Goal: Task Accomplishment & Management: Manage account settings

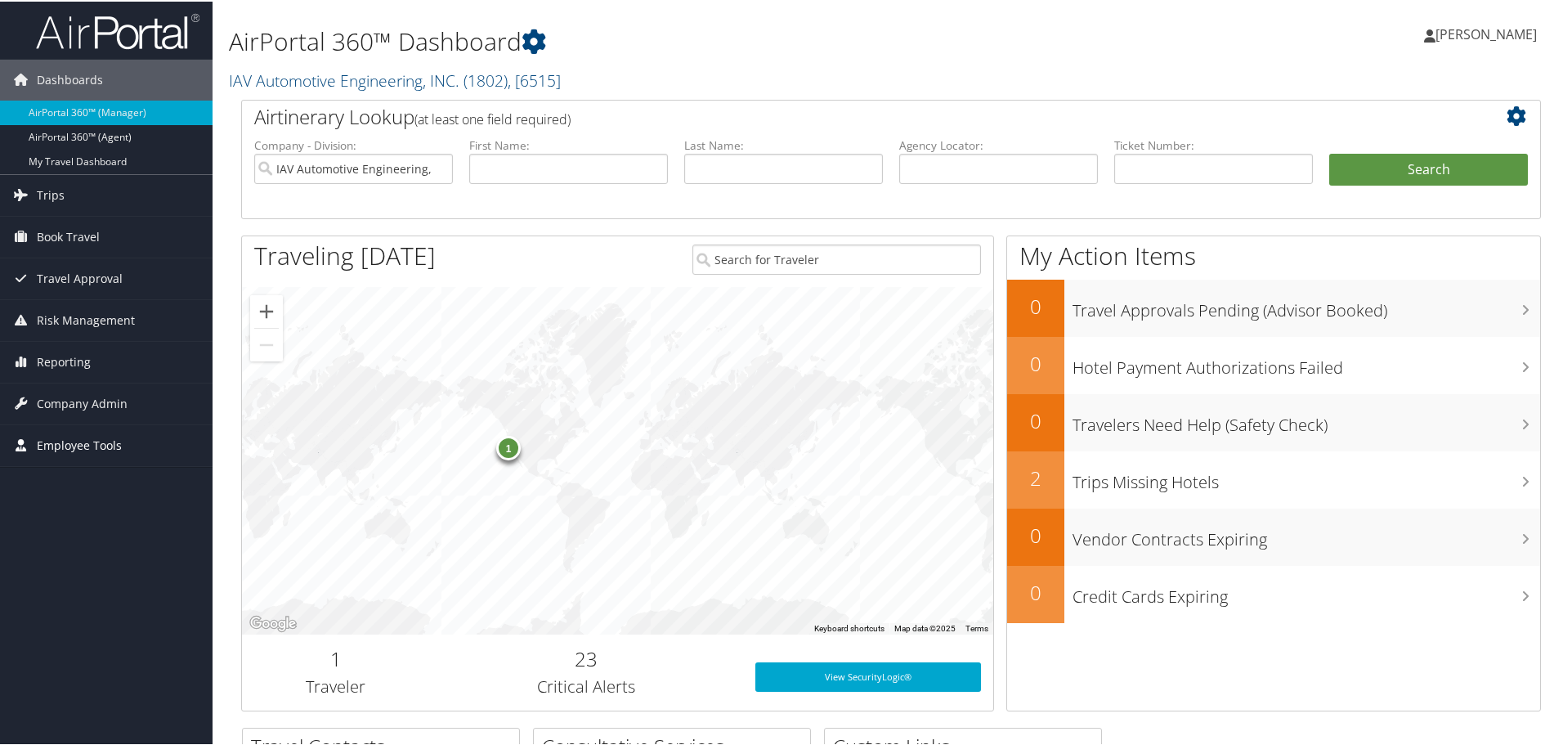
click at [79, 448] on span "Employee Tools" at bounding box center [79, 443] width 85 height 41
click at [74, 395] on span "Company Admin" at bounding box center [82, 402] width 91 height 41
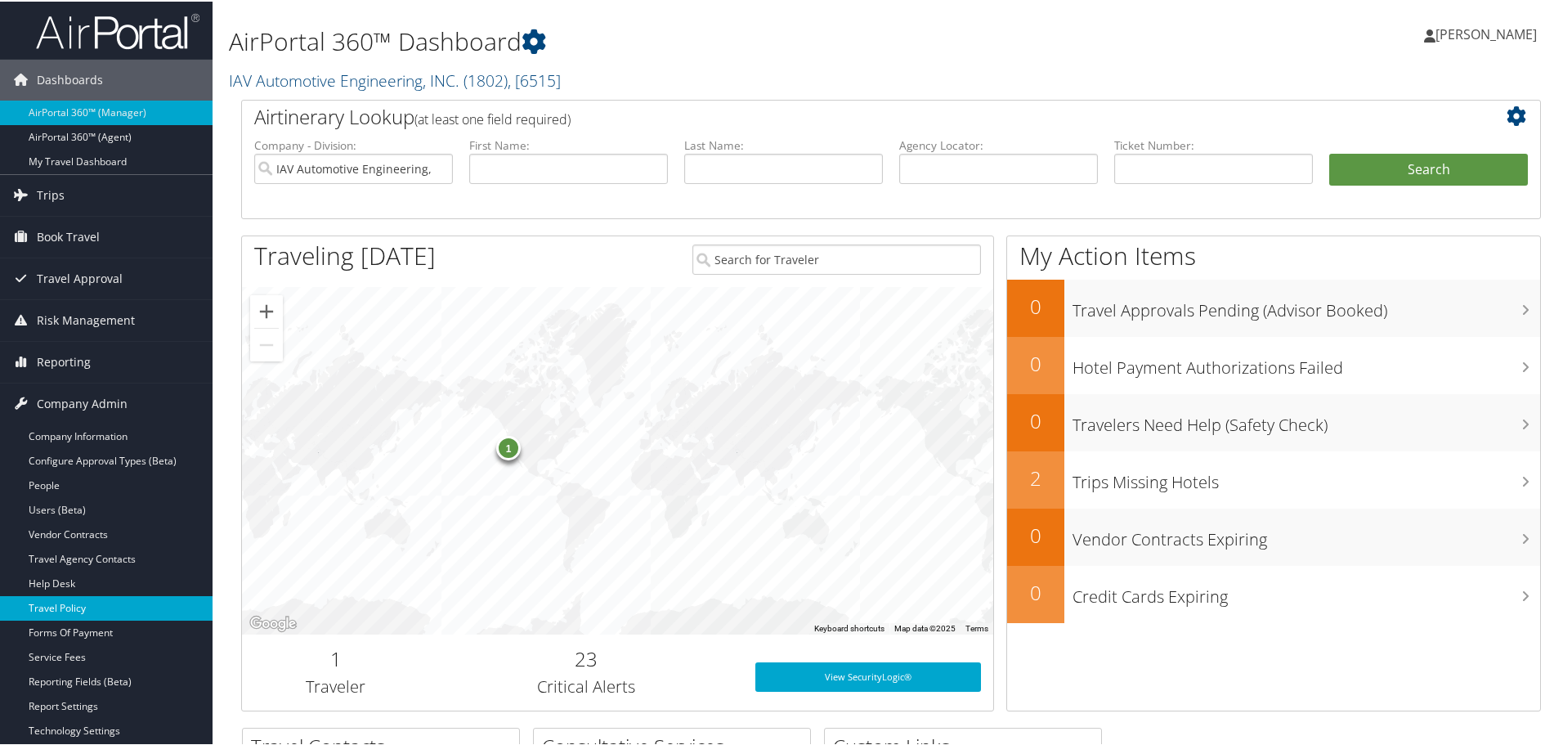
click at [101, 611] on link "Travel Policy" at bounding box center [106, 606] width 212 height 25
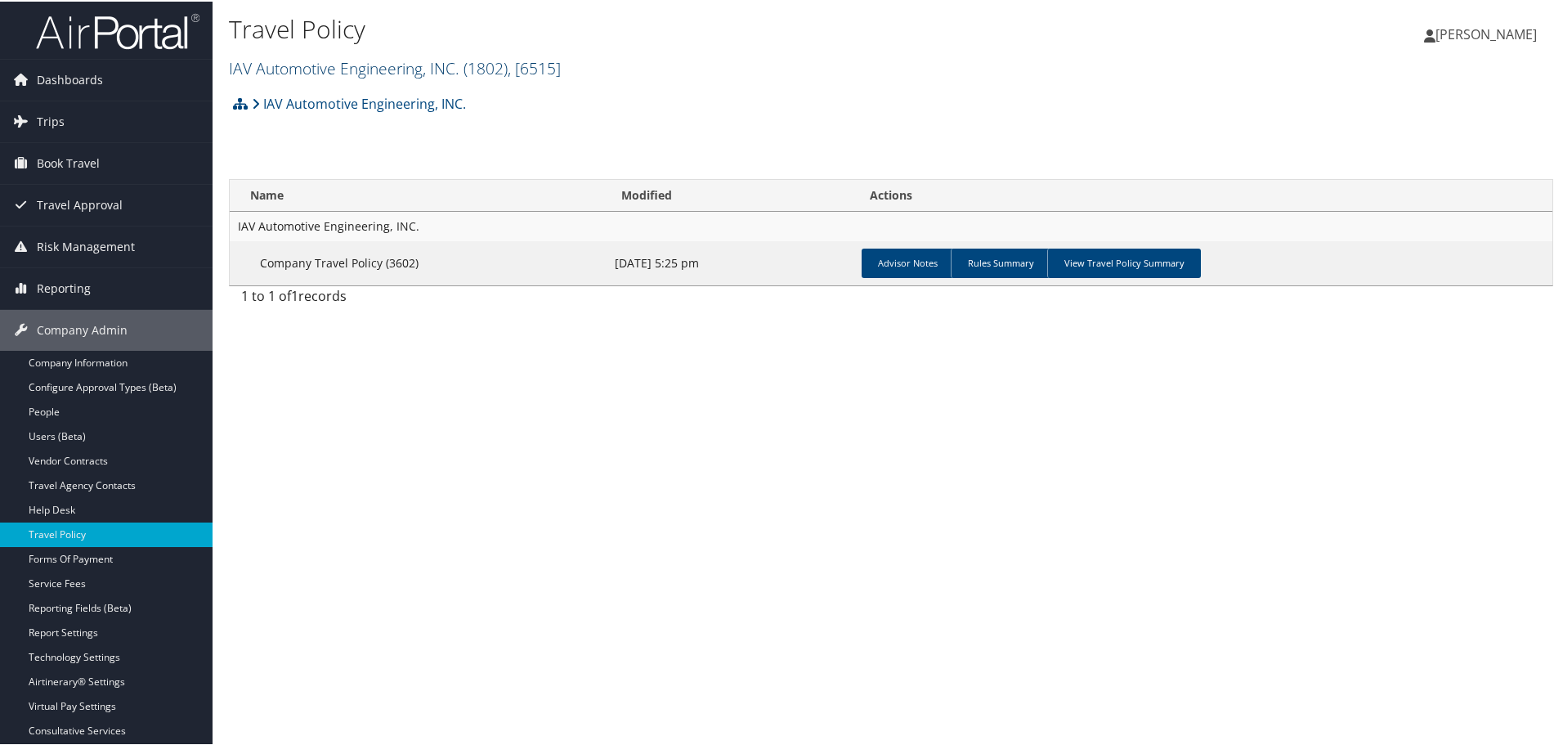
click at [333, 68] on link "IAV Automotive Engineering, INC. ( 1802 ) , [ 6515 ]" at bounding box center [395, 67] width 332 height 22
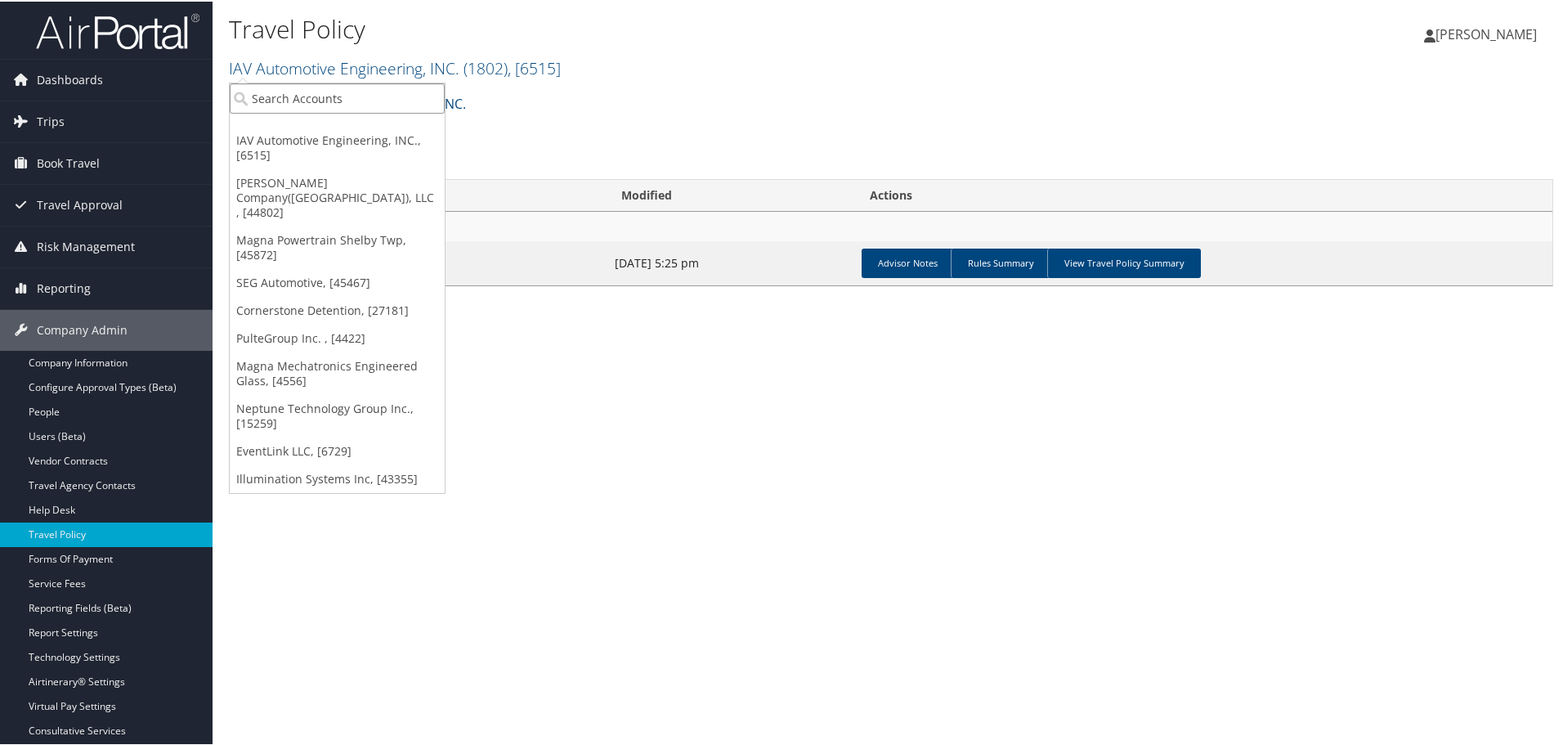
click at [329, 95] on input "search" at bounding box center [337, 97] width 215 height 30
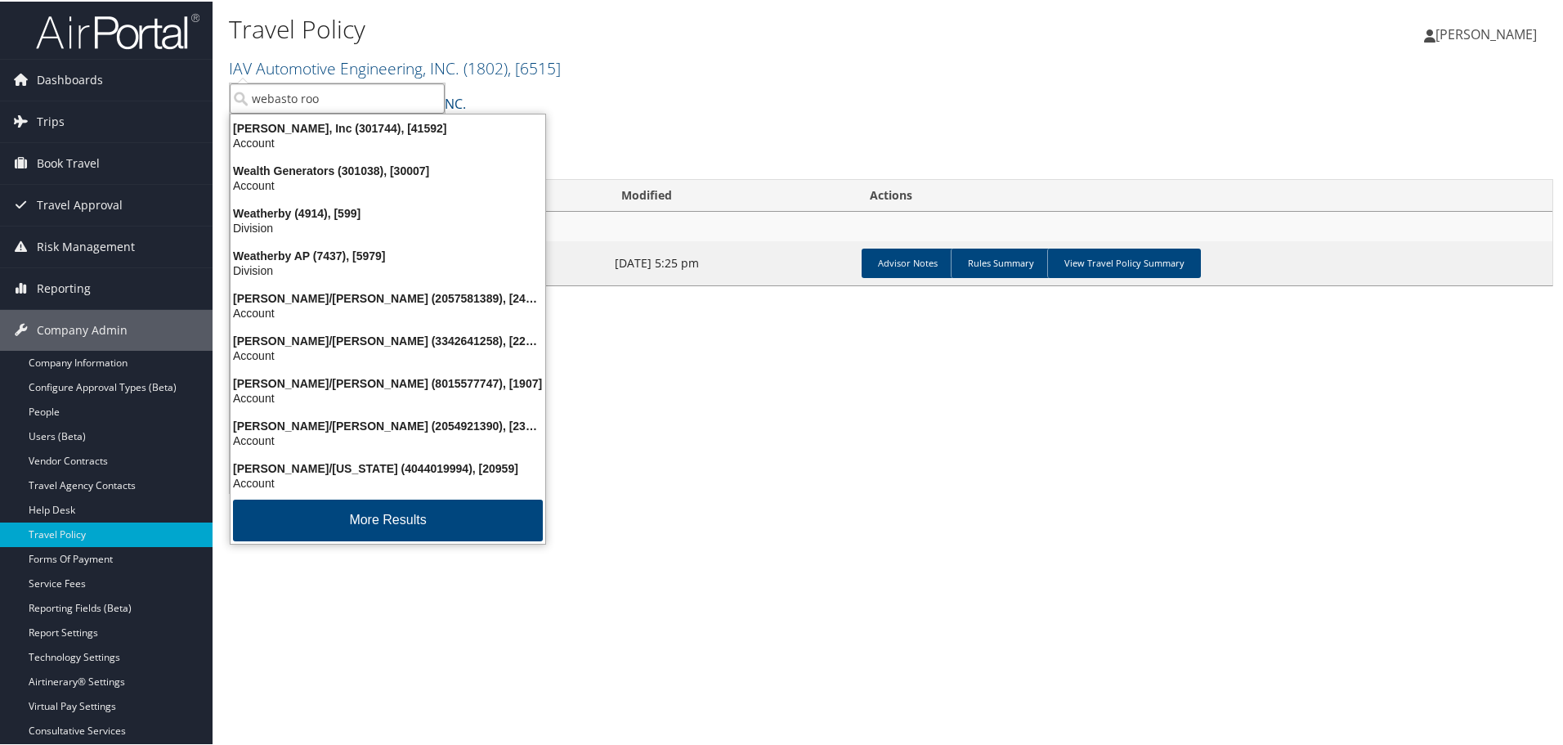
type input "webasto roof"
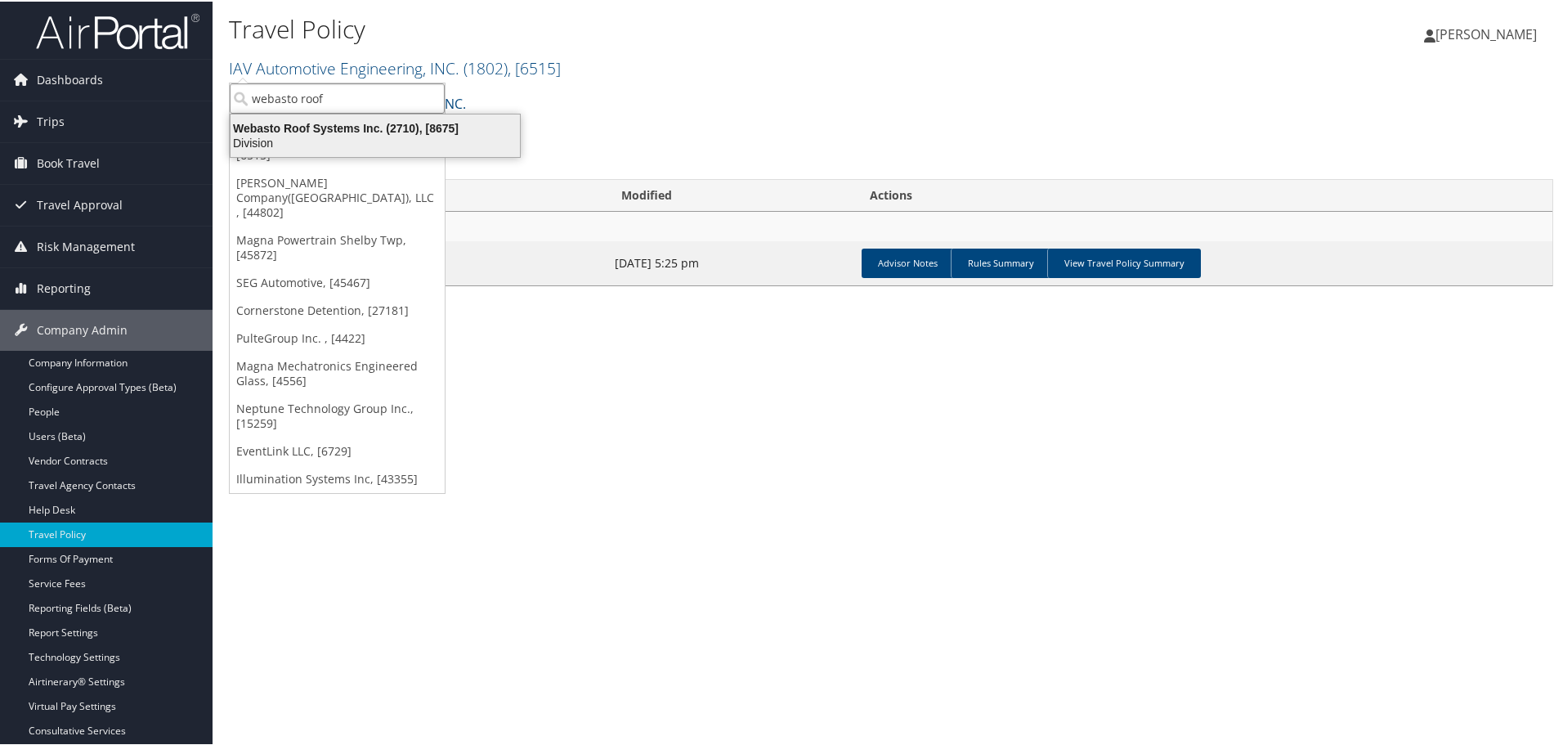
click at [336, 133] on div "Webasto Roof Systems Inc. (2710), [8675]" at bounding box center [375, 126] width 309 height 15
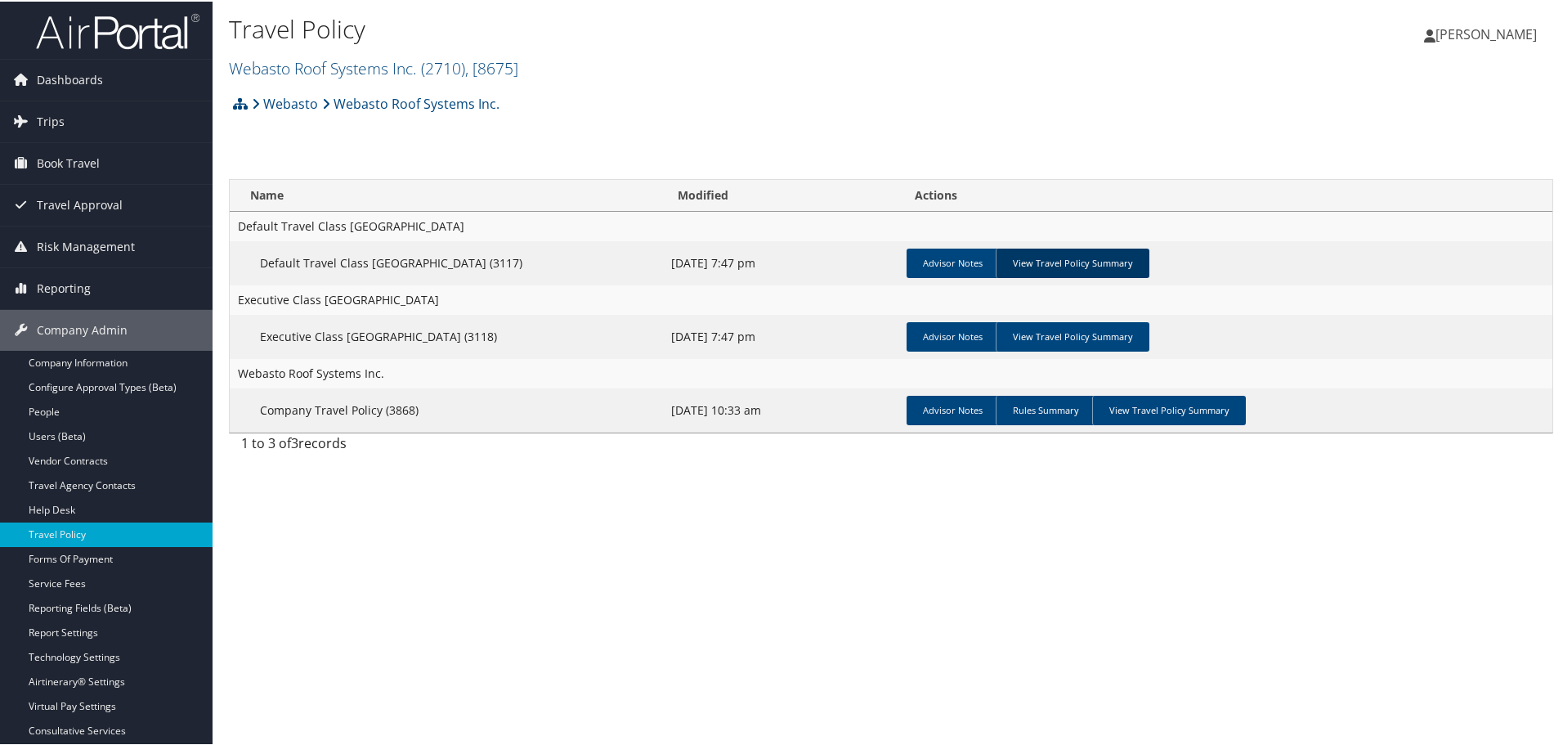
click at [1070, 255] on link "View Travel Policy Summary" at bounding box center [1072, 261] width 154 height 29
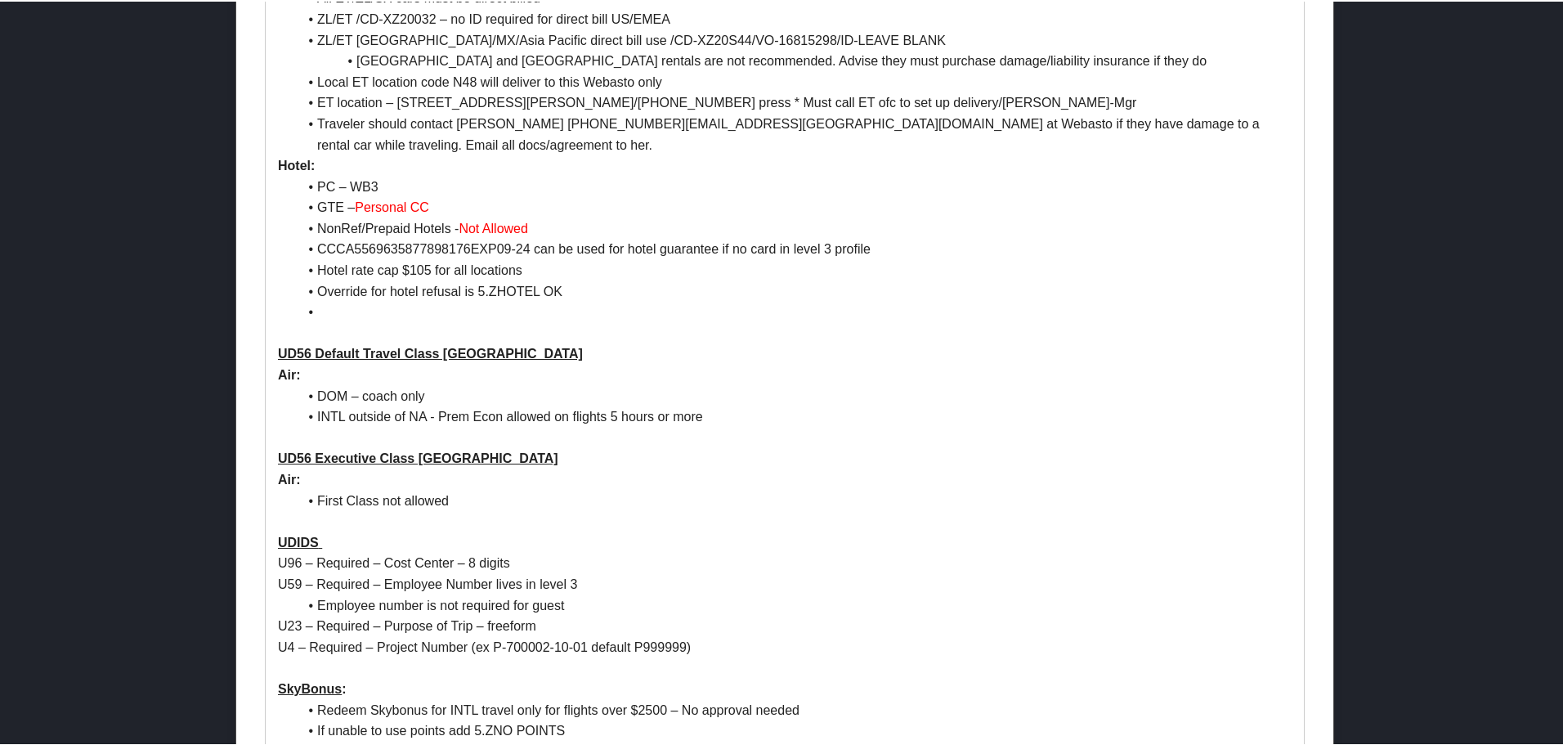
scroll to position [981, 0]
